Goal: Task Accomplishment & Management: Use online tool/utility

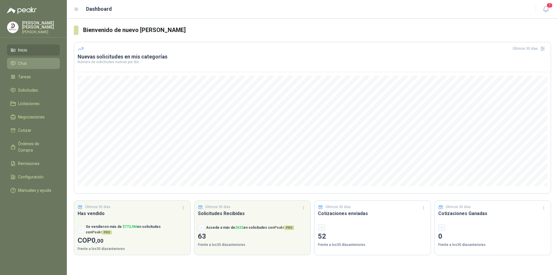
click at [24, 64] on span "Chat" at bounding box center [22, 63] width 9 height 6
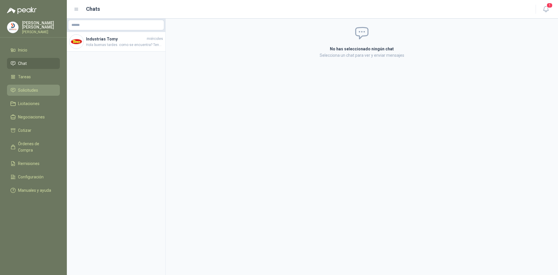
click at [34, 90] on span "Solicitudes" at bounding box center [28, 90] width 20 height 6
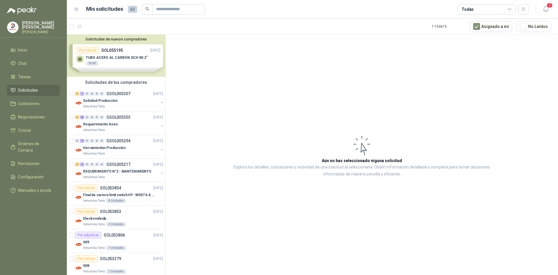
click at [129, 59] on div "Solicitudes de nuevos compradores Por cotizar SOL055195 [DATE] TUBO ACERO AL CA…" at bounding box center [116, 56] width 99 height 42
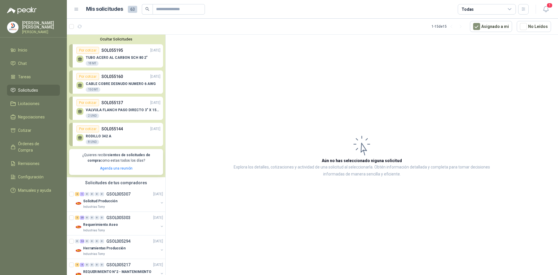
click at [258, 110] on article "Aún no has seleccionado niguna solicitud Explora los detalles, cotizaciones y a…" at bounding box center [362, 156] width 393 height 242
click at [224, 207] on article "Aún no has seleccionado niguna solicitud Explora los detalles, cotizaciones y a…" at bounding box center [362, 156] width 393 height 242
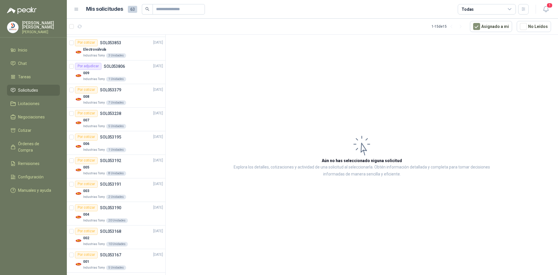
scroll to position [273, 0]
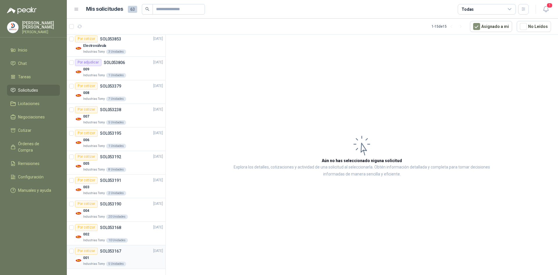
click at [126, 254] on div "001" at bounding box center [123, 257] width 80 height 7
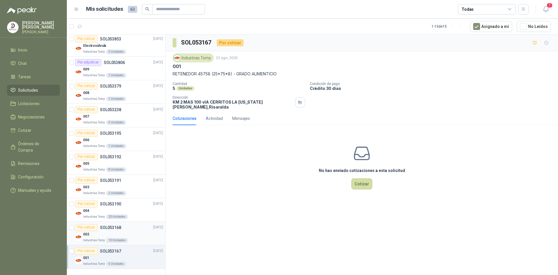
click at [137, 236] on div "002" at bounding box center [123, 234] width 80 height 7
click at [141, 210] on div "004" at bounding box center [123, 210] width 80 height 7
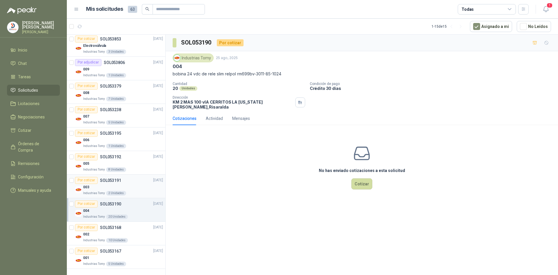
click at [136, 188] on div "003" at bounding box center [123, 187] width 80 height 7
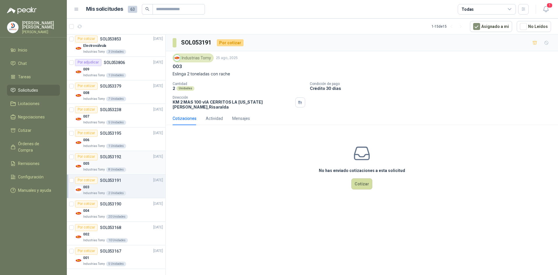
click at [140, 166] on div "005" at bounding box center [123, 163] width 80 height 7
click at [128, 142] on div "006" at bounding box center [123, 140] width 80 height 7
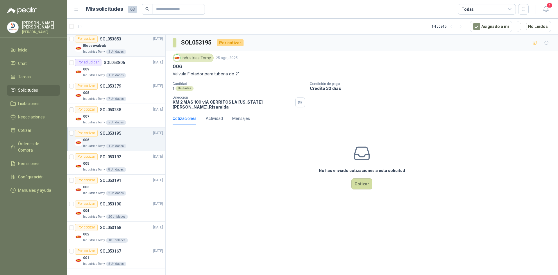
scroll to position [157, 0]
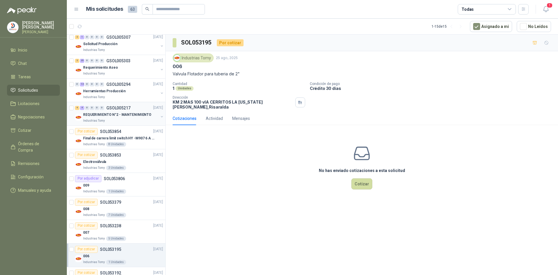
click at [147, 120] on div "Industrias Tomy" at bounding box center [120, 120] width 75 height 5
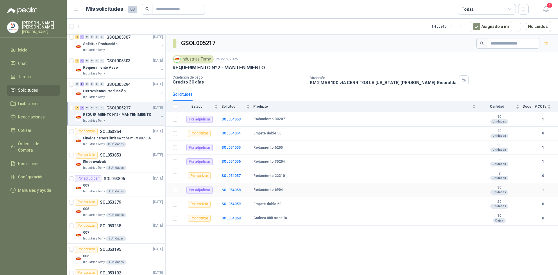
click at [315, 195] on td "Rodamiento 6904" at bounding box center [367, 190] width 226 height 14
click at [196, 191] on div "Por adjudicar" at bounding box center [199, 189] width 26 height 7
click at [235, 189] on b "SOL054058" at bounding box center [231, 190] width 19 height 4
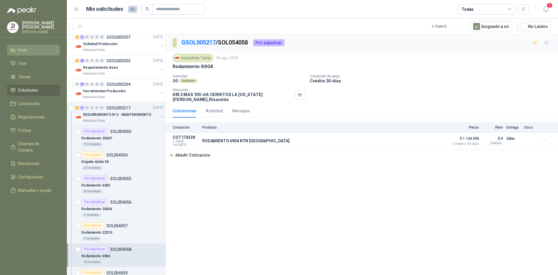
click at [20, 49] on span "Inicio" at bounding box center [22, 50] width 9 height 6
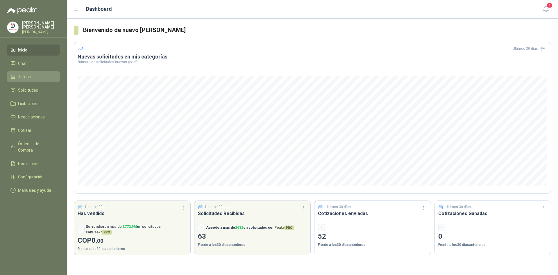
click at [29, 78] on span "Tareas" at bounding box center [24, 77] width 13 height 6
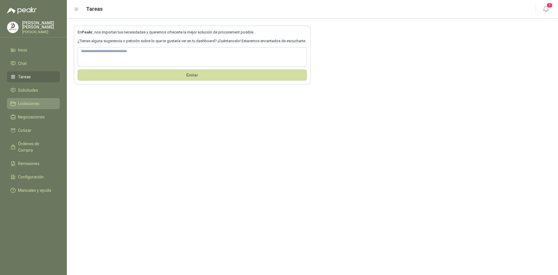
click at [38, 102] on span "Licitaciones" at bounding box center [29, 103] width 22 height 6
